Goal: Transaction & Acquisition: Purchase product/service

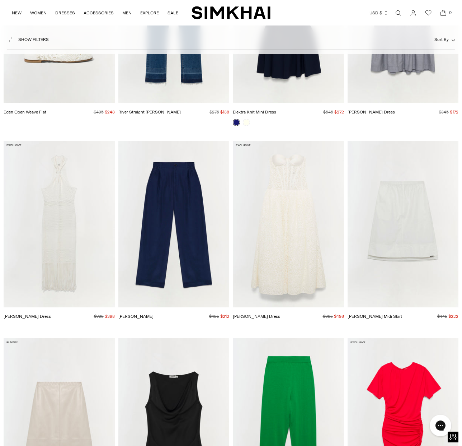
scroll to position [1630, 0]
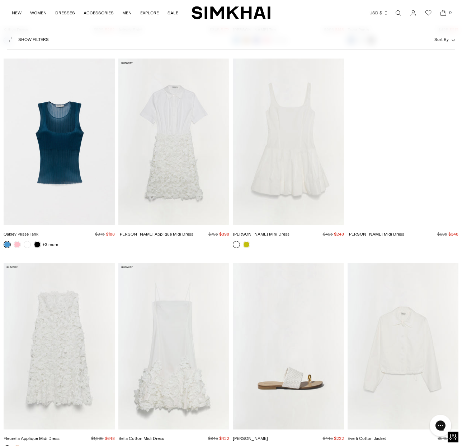
scroll to position [3297, 0]
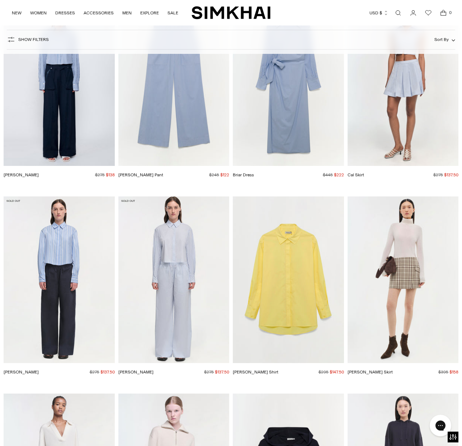
scroll to position [12090, 0]
